Goal: Information Seeking & Learning: Learn about a topic

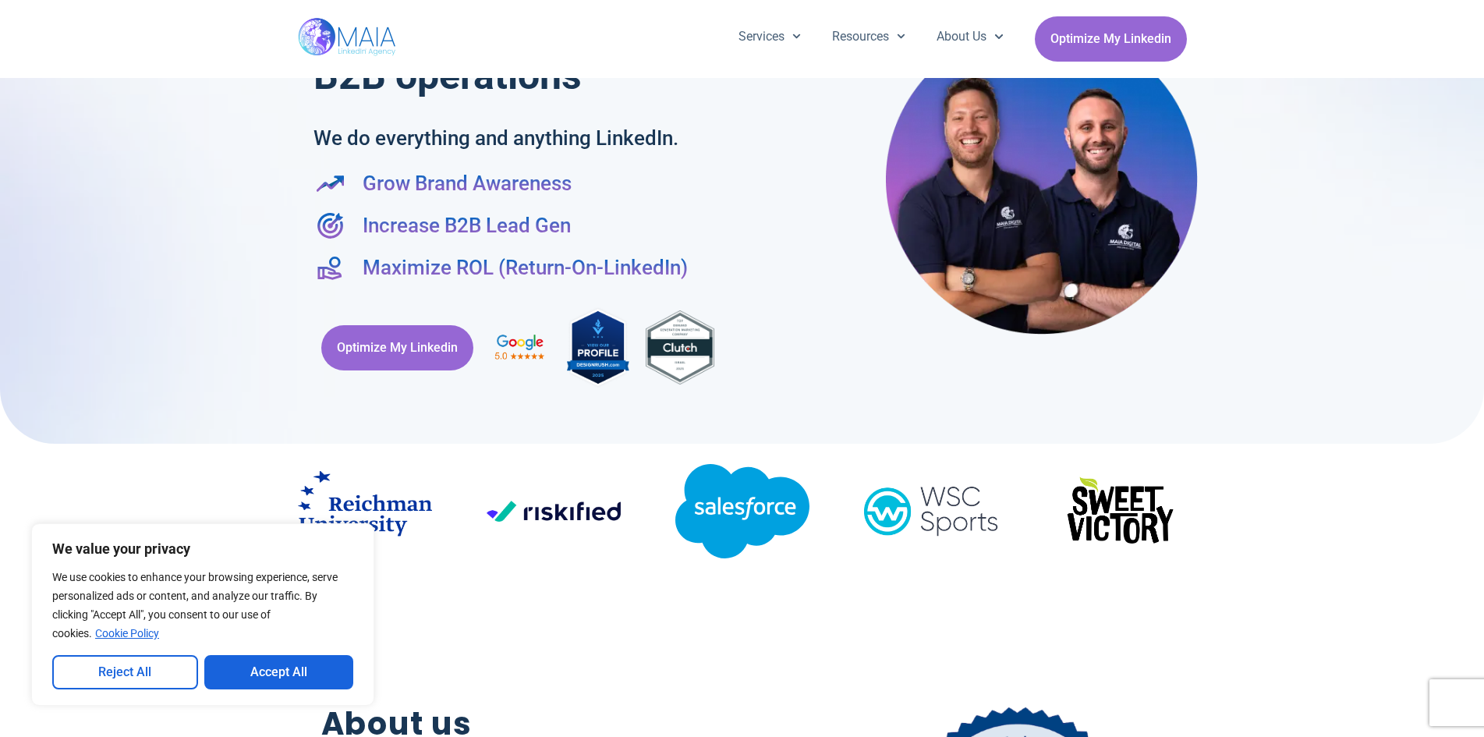
scroll to position [90, 0]
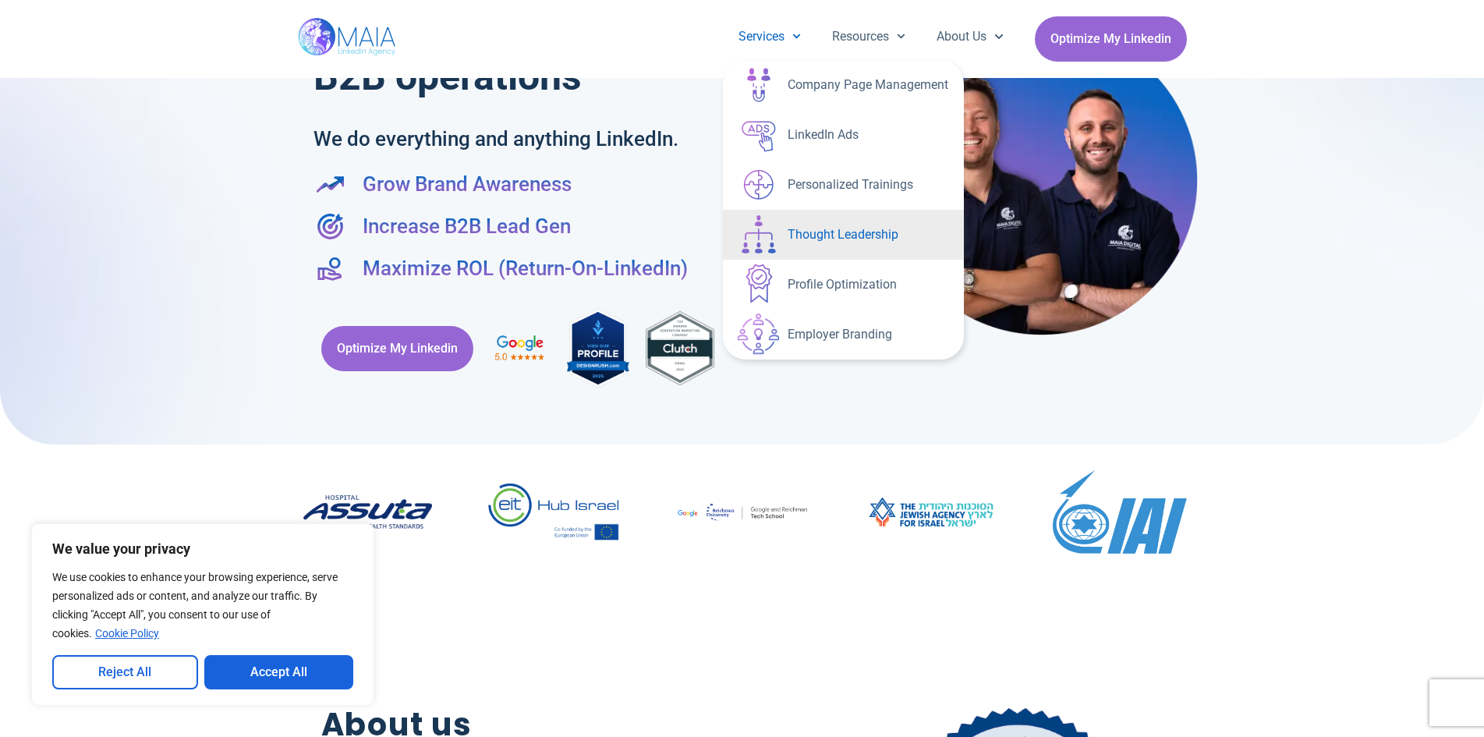
click at [841, 231] on link "Thought Leadership" at bounding box center [843, 235] width 241 height 50
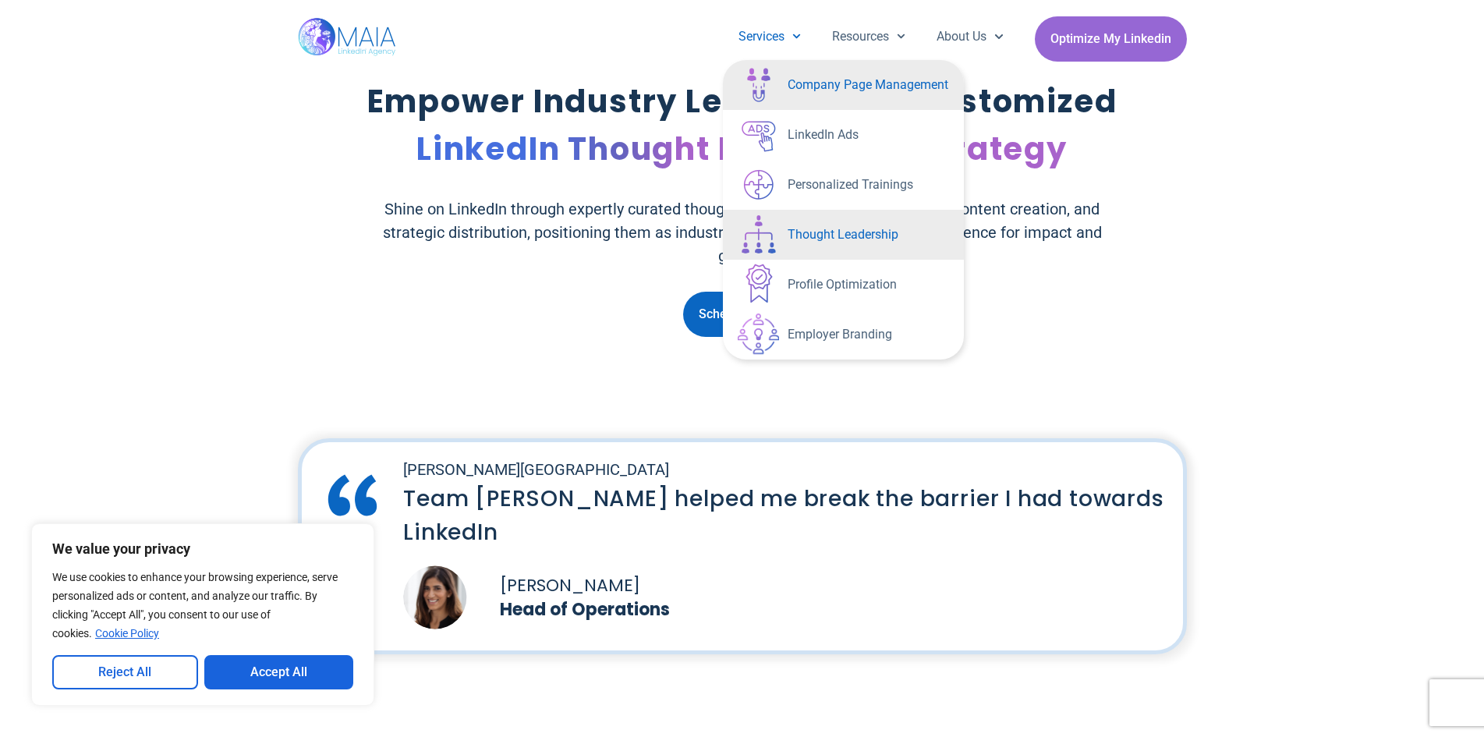
click at [844, 96] on link "Company Page Management" at bounding box center [843, 85] width 241 height 50
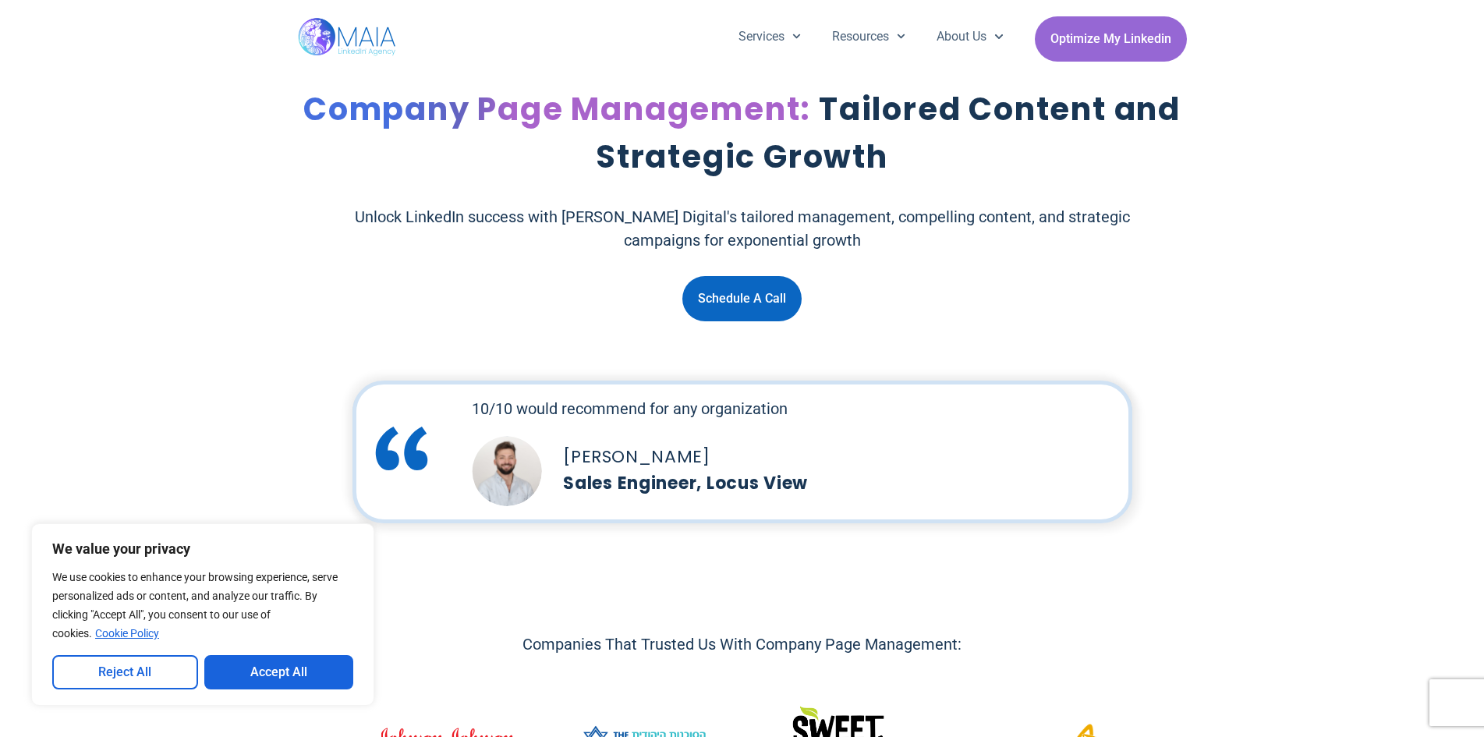
scroll to position [312, 0]
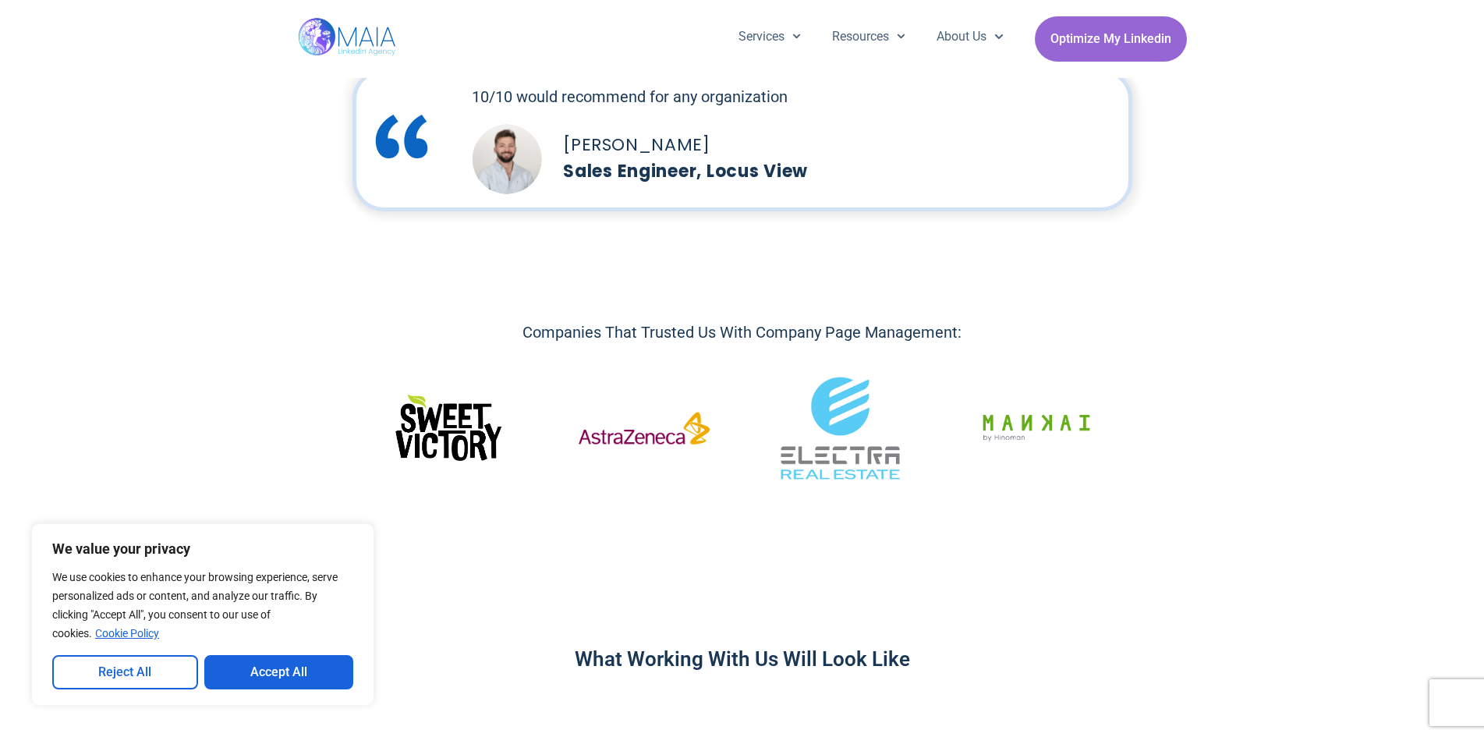
drag, startPoint x: 501, startPoint y: 235, endPoint x: 342, endPoint y: 202, distance: 163.3
click at [342, 202] on div "10/10 would recommend for any organization [PERSON_NAME] Sales Engineer, Locus …" at bounding box center [742, 140] width 1484 height 158
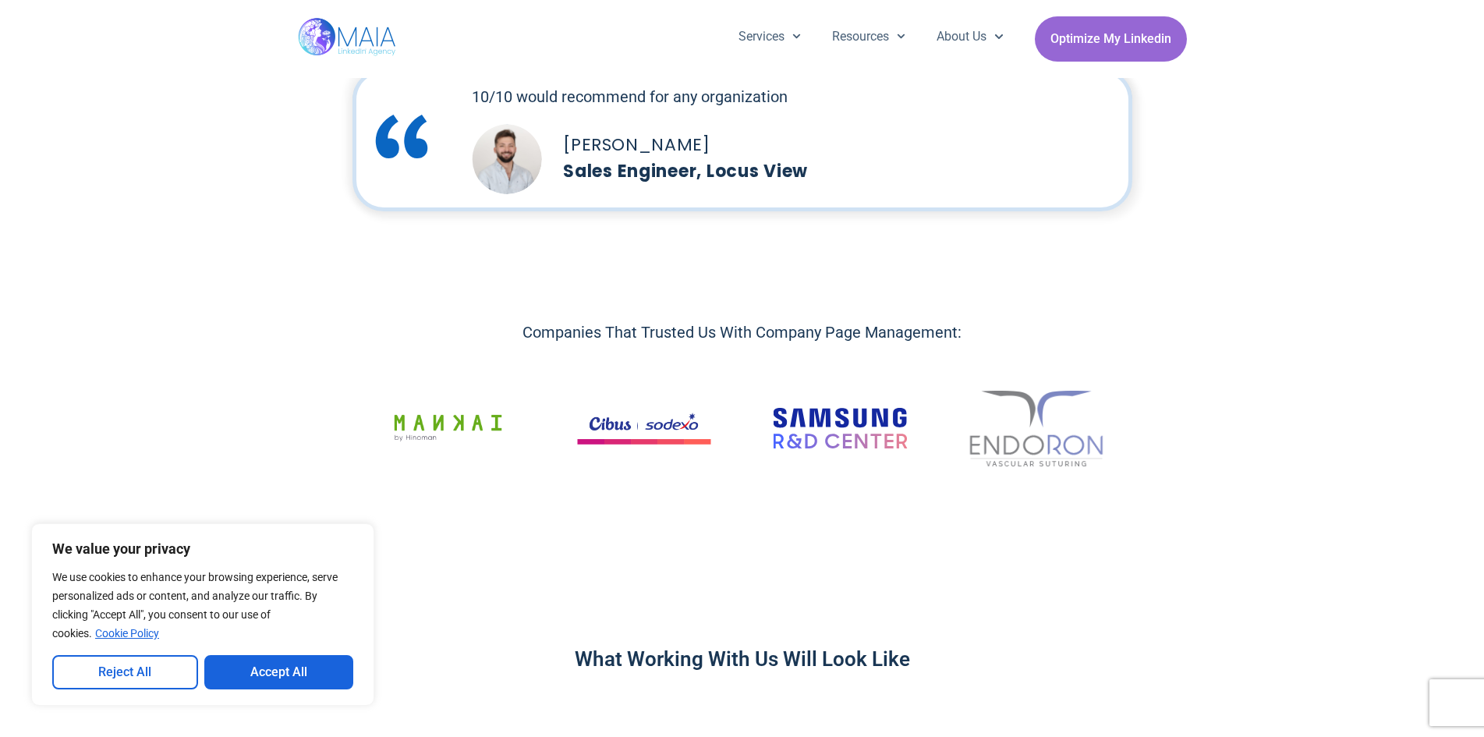
drag, startPoint x: 342, startPoint y: 202, endPoint x: 282, endPoint y: 129, distance: 94.3
click at [282, 129] on div "10/10 would recommend for any organization [PERSON_NAME] Sales Engineer, Locus …" at bounding box center [742, 140] width 1484 height 158
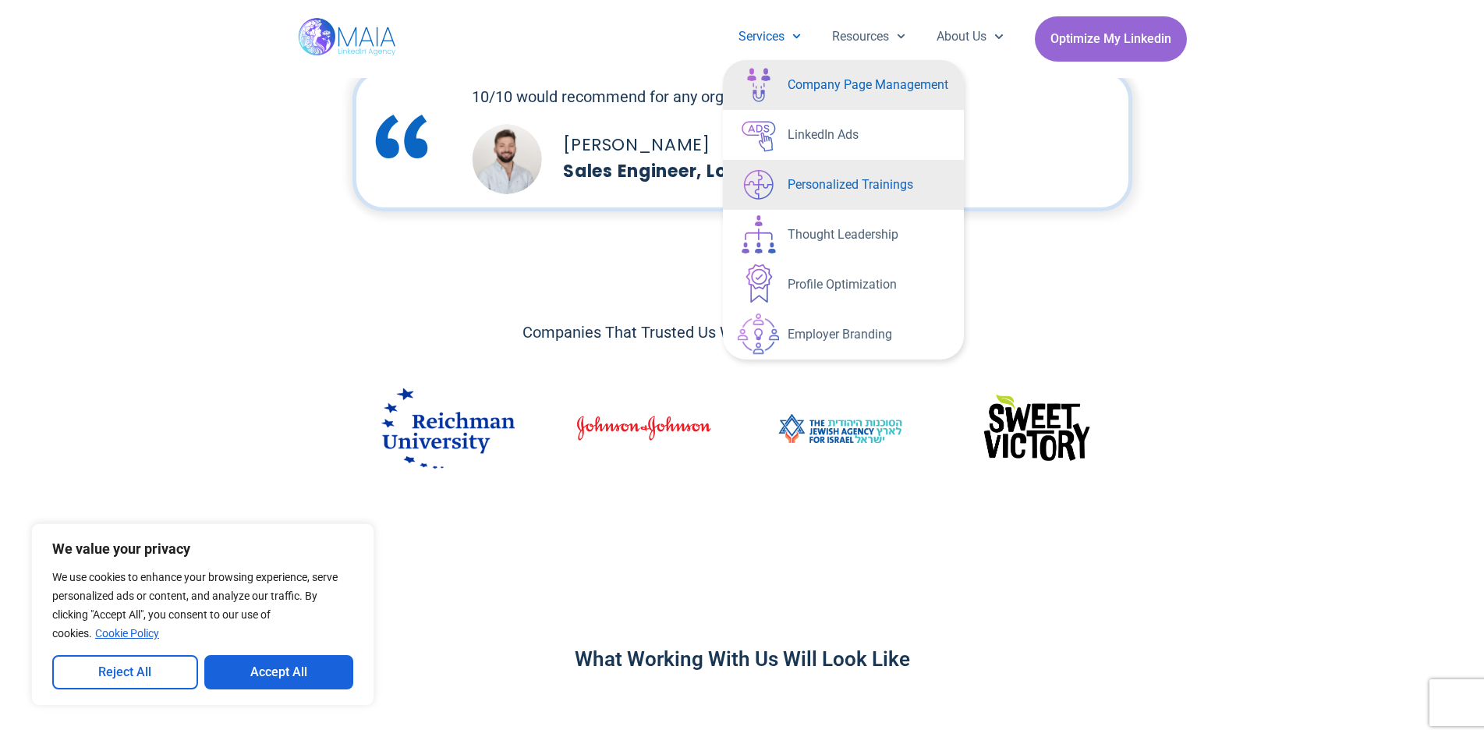
click at [846, 188] on link "Personalized Trainings" at bounding box center [843, 185] width 241 height 50
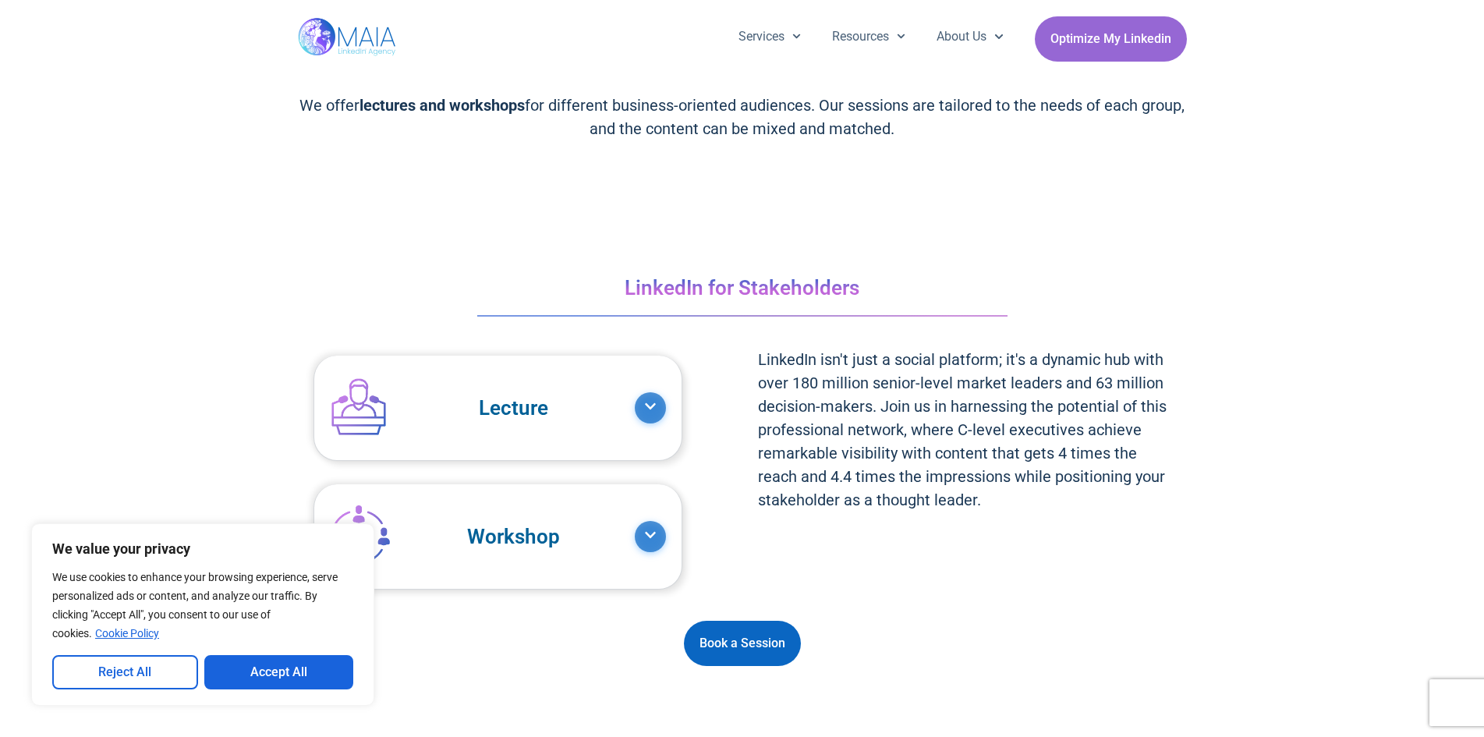
scroll to position [1403, 0]
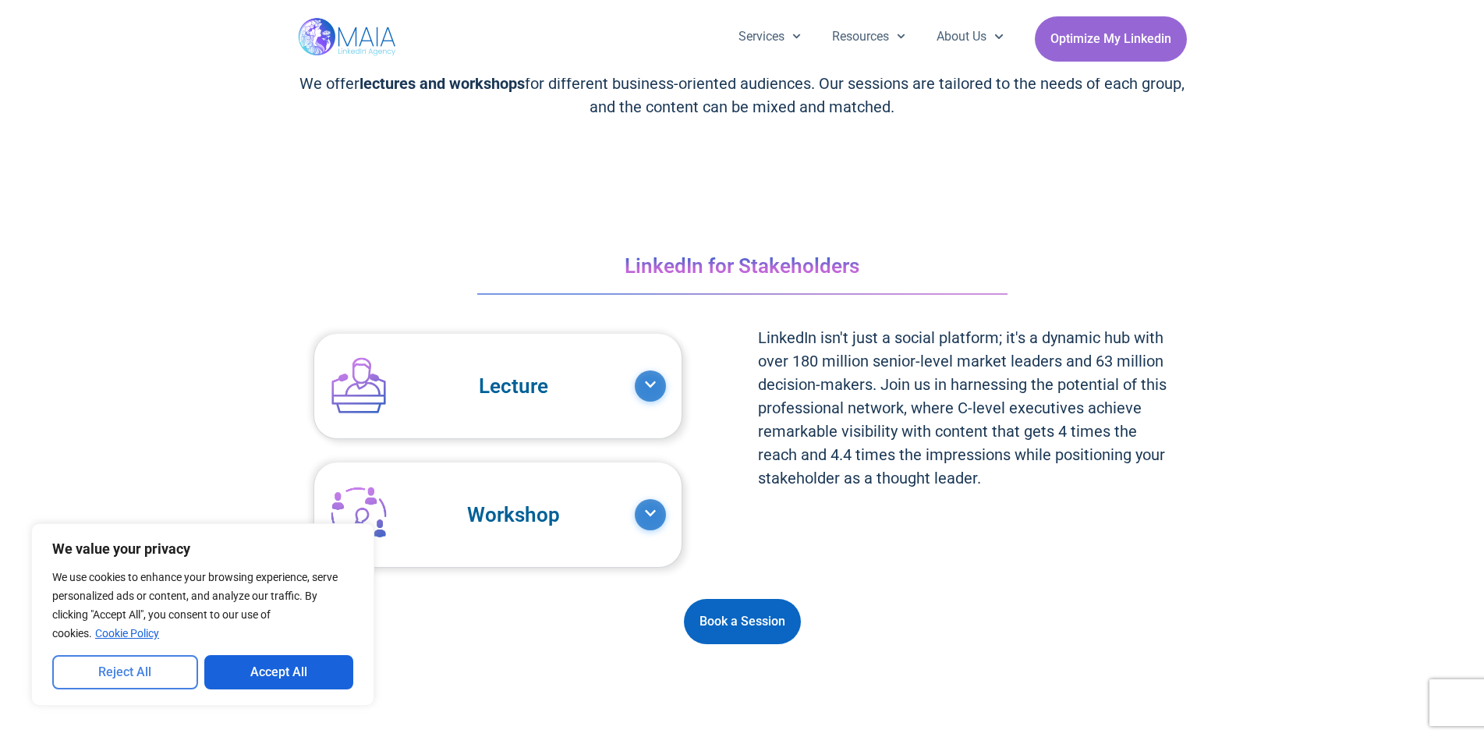
click at [150, 662] on button "Reject All" at bounding box center [125, 672] width 146 height 34
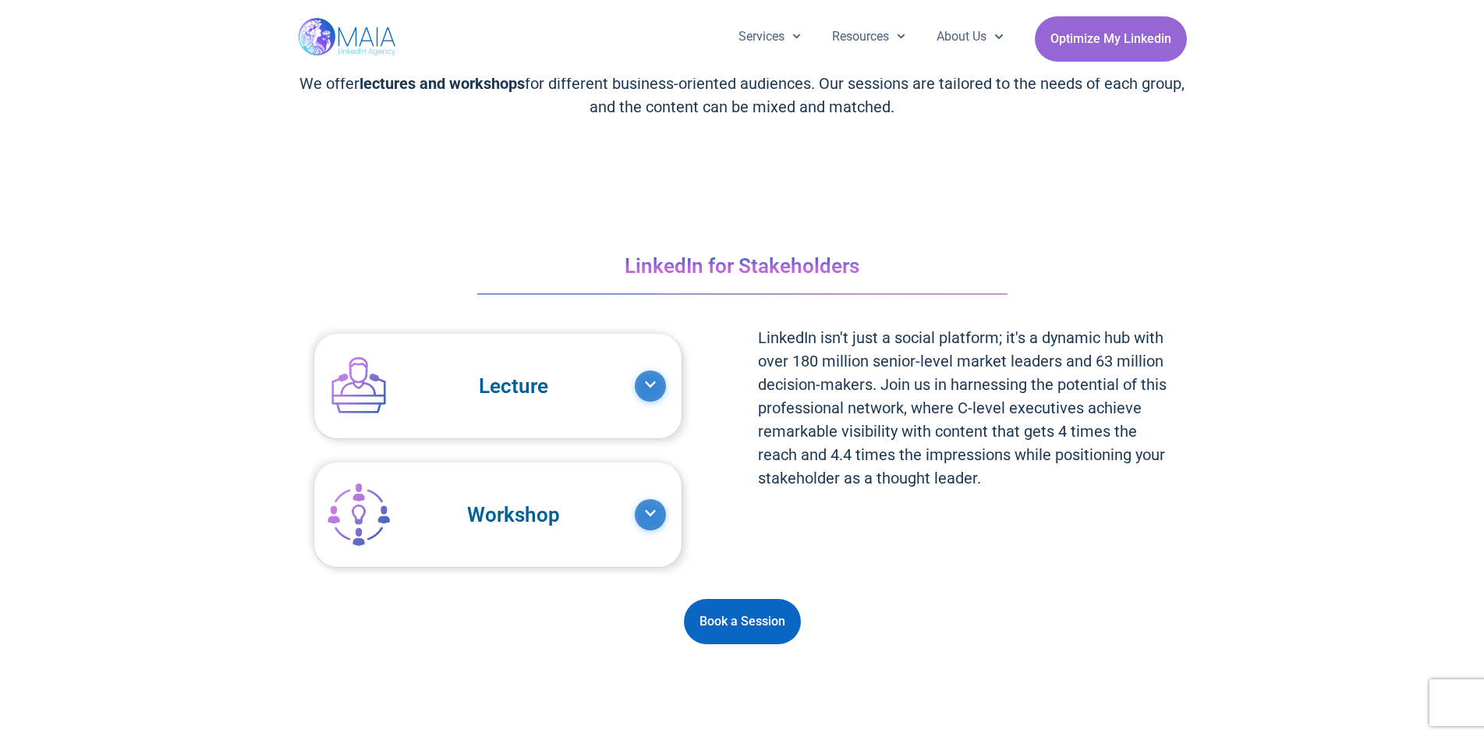
click at [375, 42] on img at bounding box center [348, 39] width 101 height 78
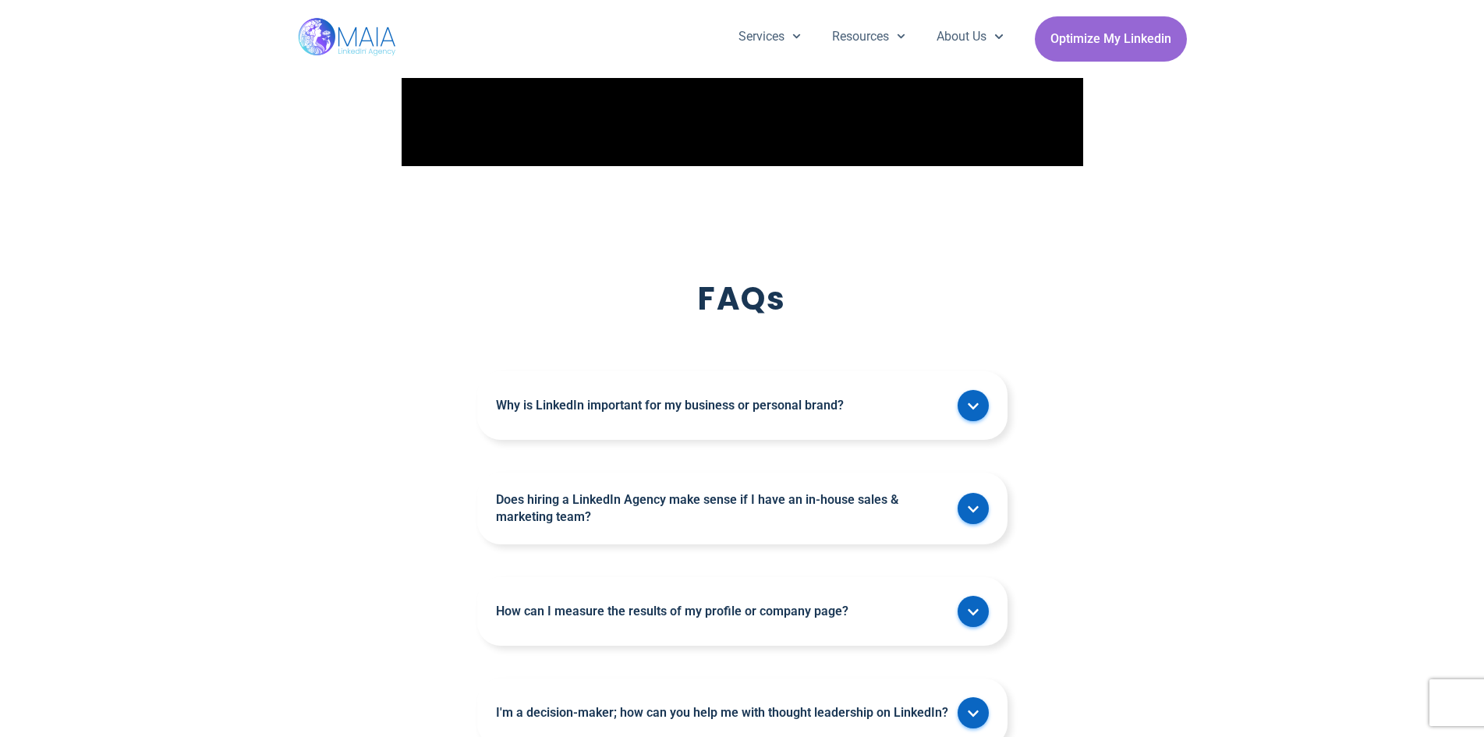
scroll to position [3825, 0]
click at [589, 402] on link "Why is LinkedIn important for my business or personal brand?" at bounding box center [723, 406] width 454 height 17
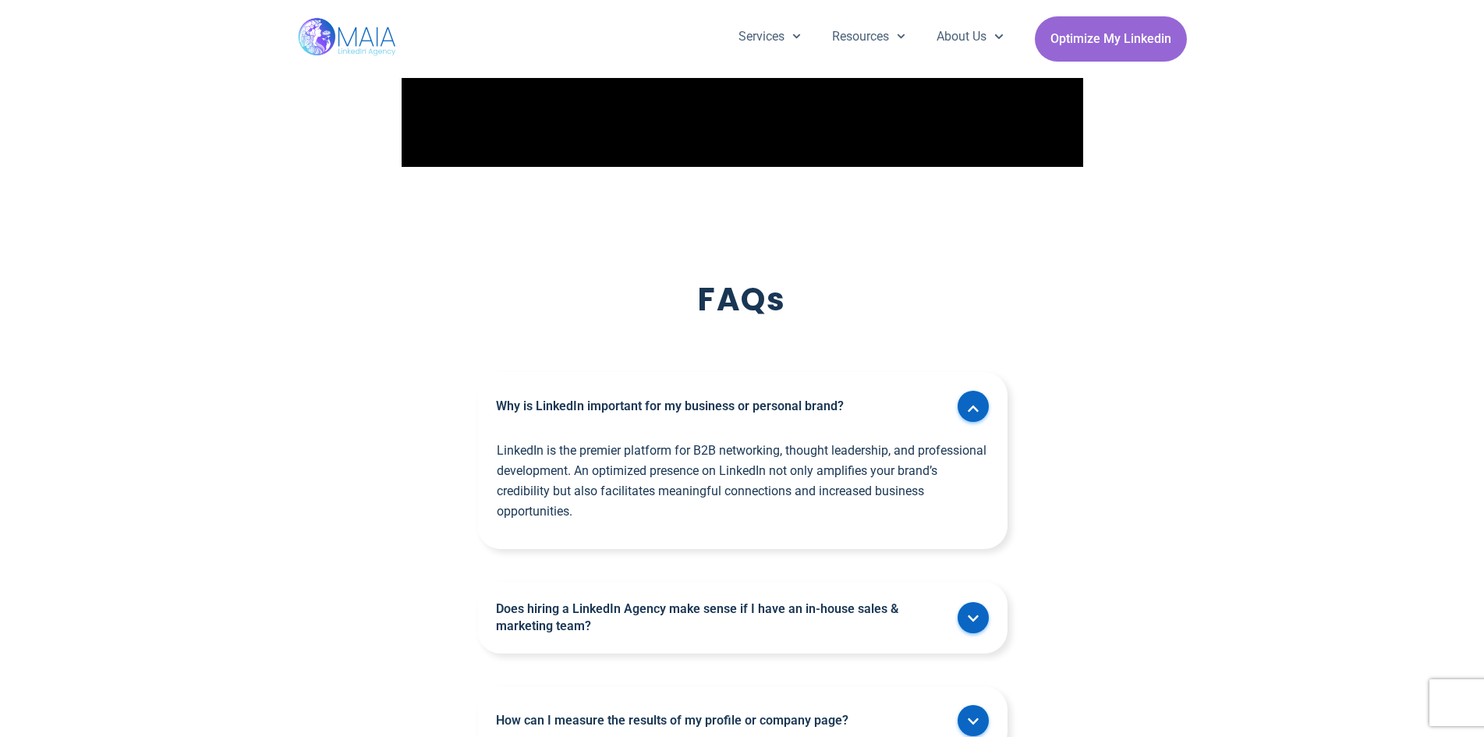
click at [589, 403] on link "Why is LinkedIn important for my business or personal brand?" at bounding box center [723, 406] width 454 height 17
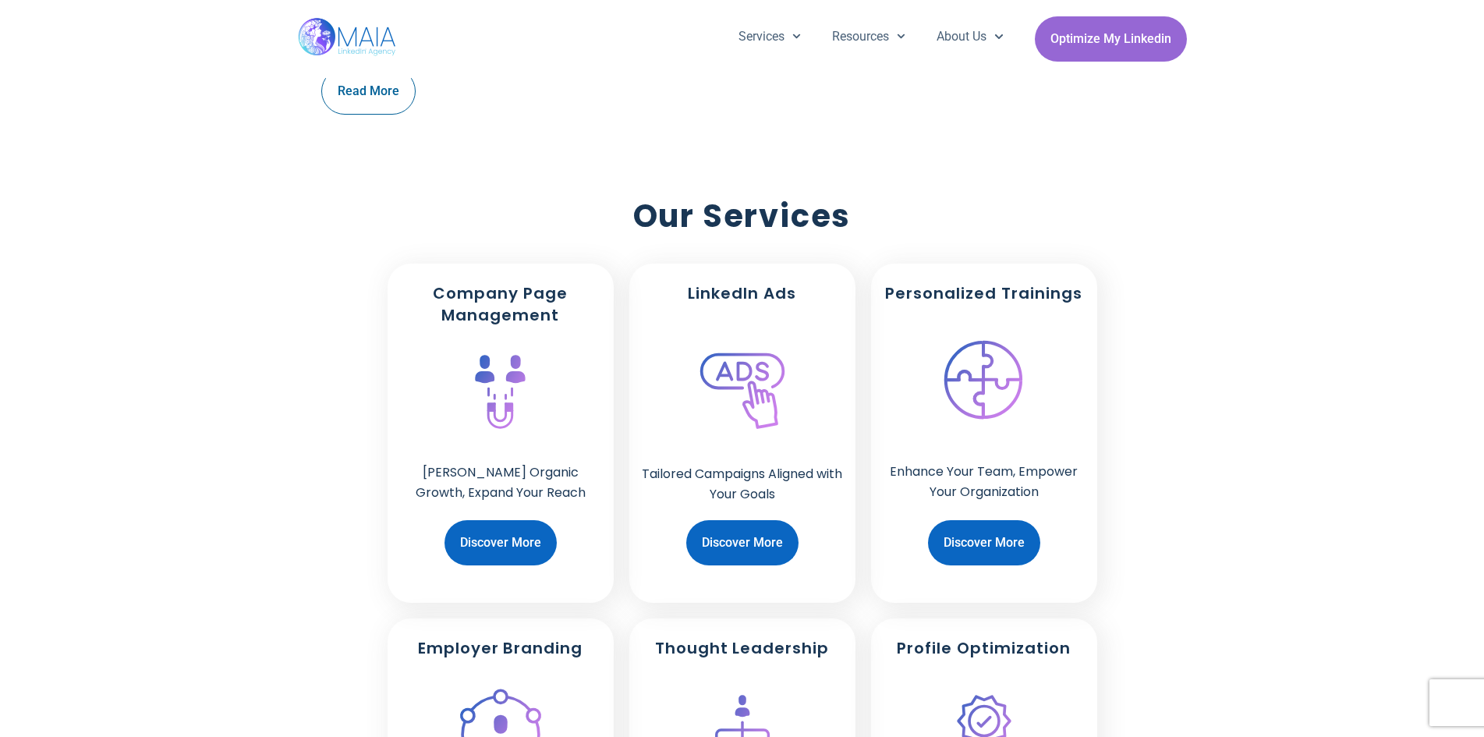
scroll to position [936, 0]
